Goal: Transaction & Acquisition: Purchase product/service

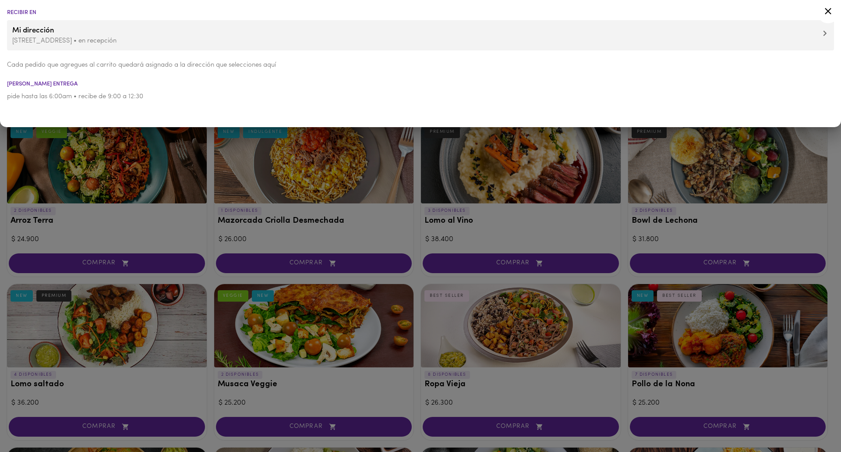
click at [829, 11] on icon at bounding box center [827, 11] width 11 height 11
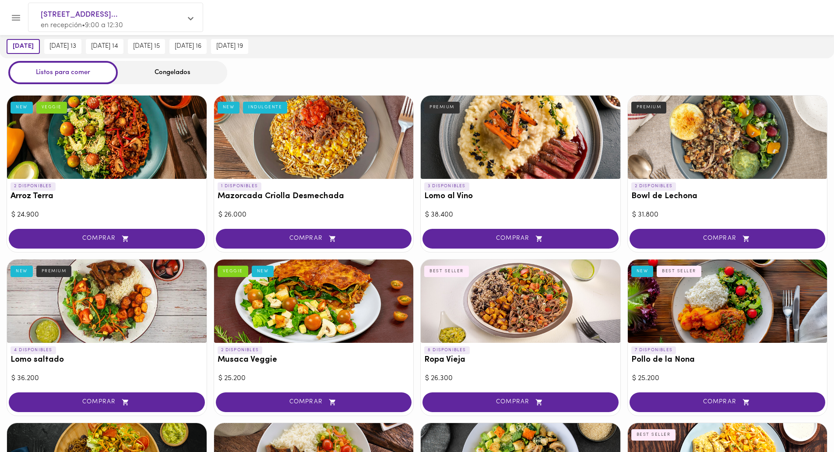
scroll to position [44, 0]
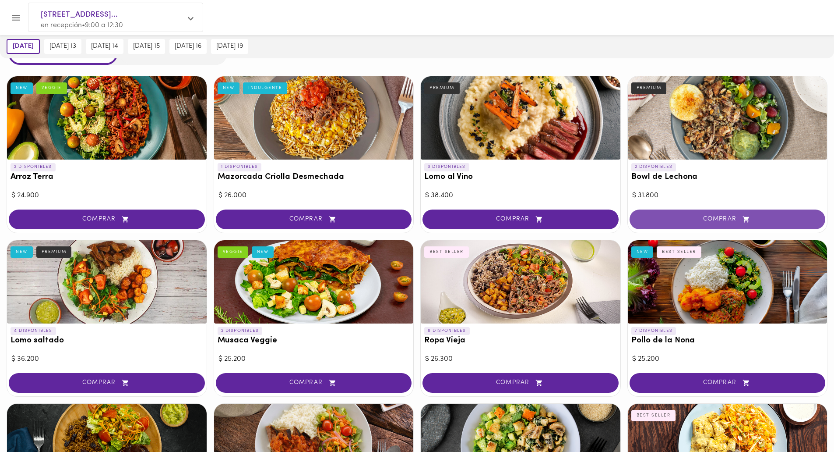
click at [730, 221] on span "COMPRAR" at bounding box center [728, 218] width 174 height 7
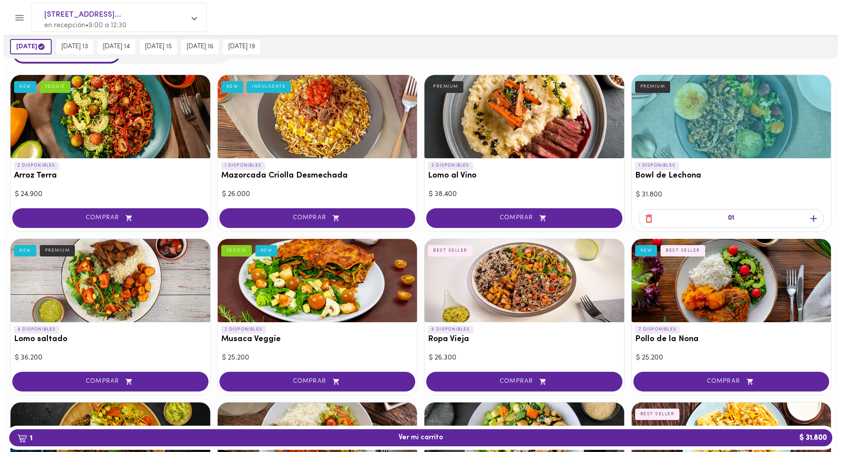
scroll to position [44, 0]
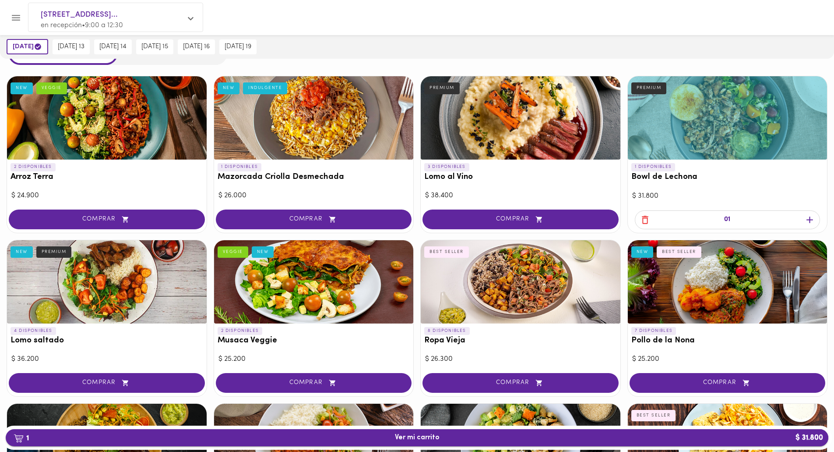
click at [441, 434] on span "1 Ver mi carrito $ 31.800" at bounding box center [417, 437] width 809 height 8
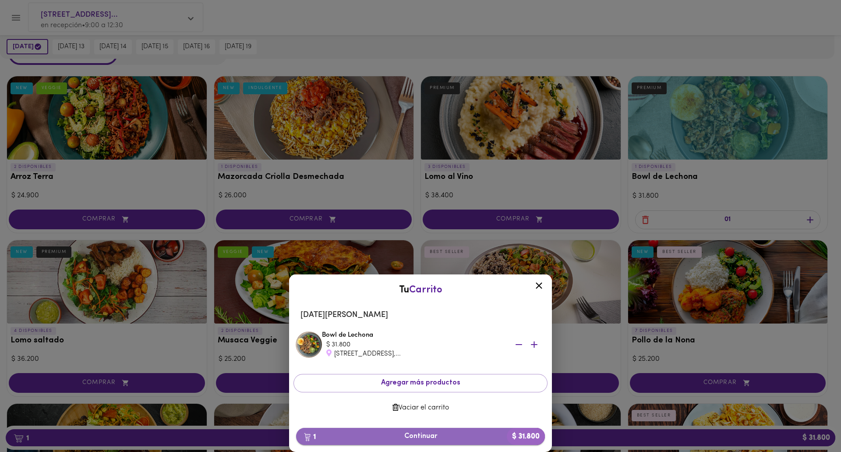
click at [428, 437] on span "1 Continuar $ 31.800" at bounding box center [420, 436] width 235 height 8
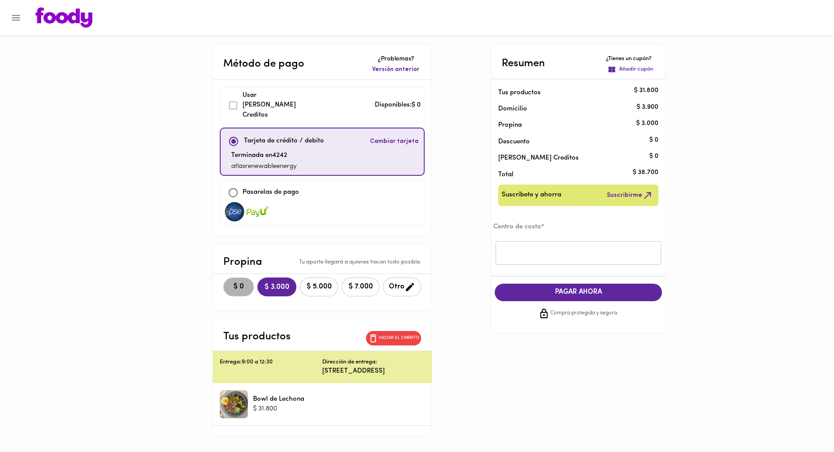
click at [229, 282] on span "$ 0" at bounding box center [238, 286] width 19 height 8
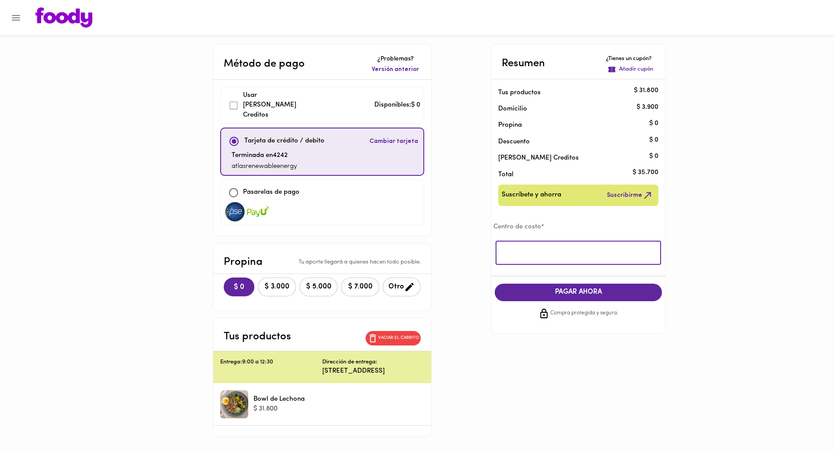
click at [553, 253] on input "text" at bounding box center [579, 253] width 166 height 24
type input "atlas"
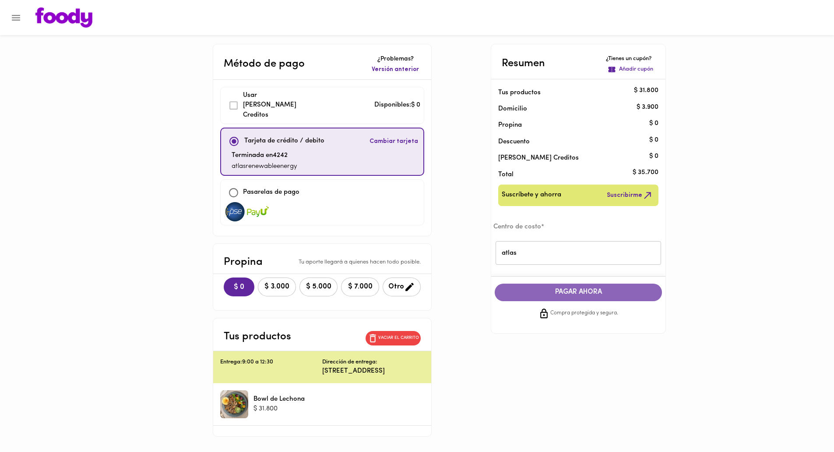
click at [577, 294] on span "PAGAR AHORA" at bounding box center [579, 292] width 150 height 8
